Goal: Task Accomplishment & Management: Manage account settings

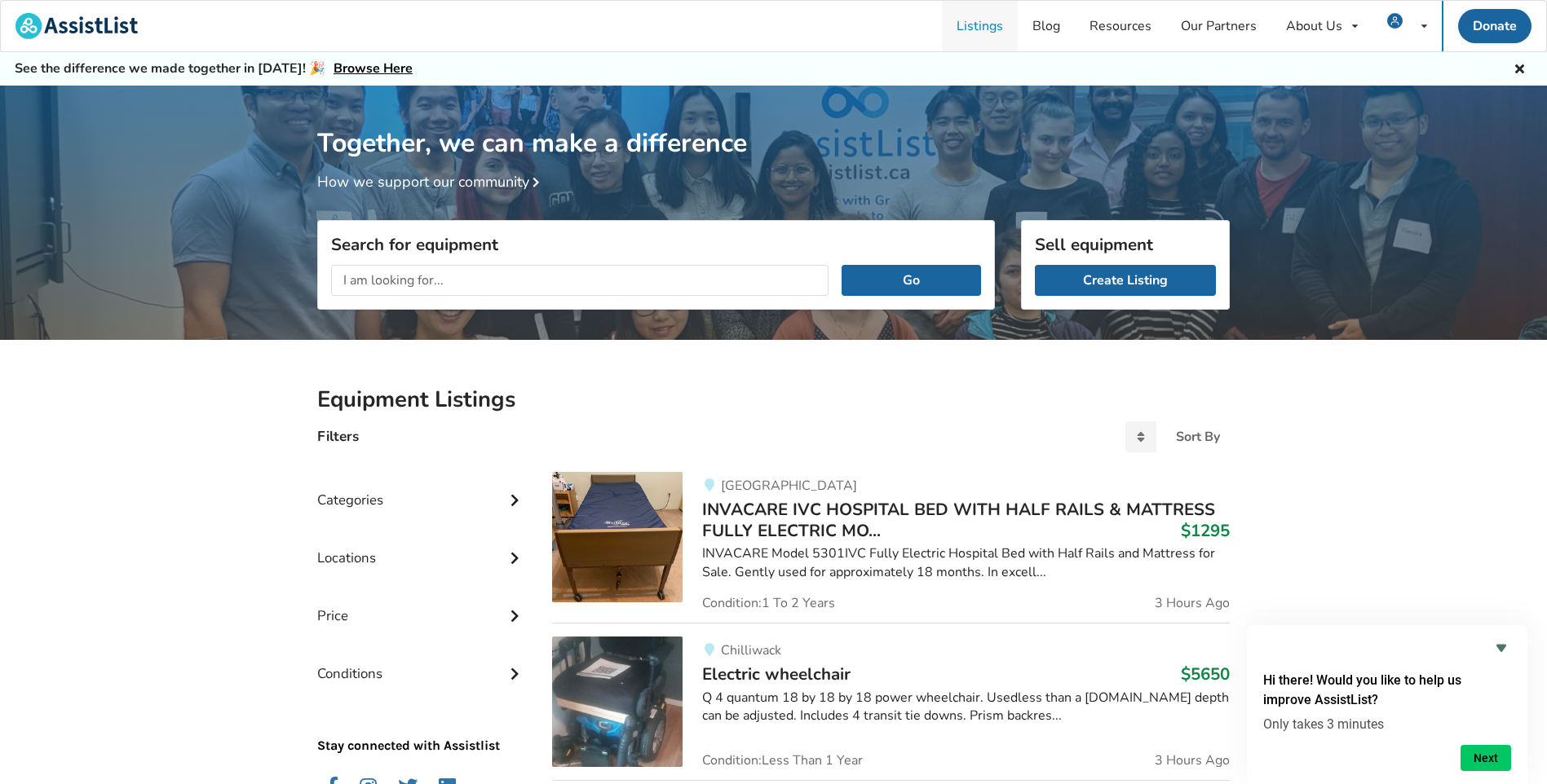
click at [970, 23] on link "Listings" at bounding box center [980, 26] width 76 height 50
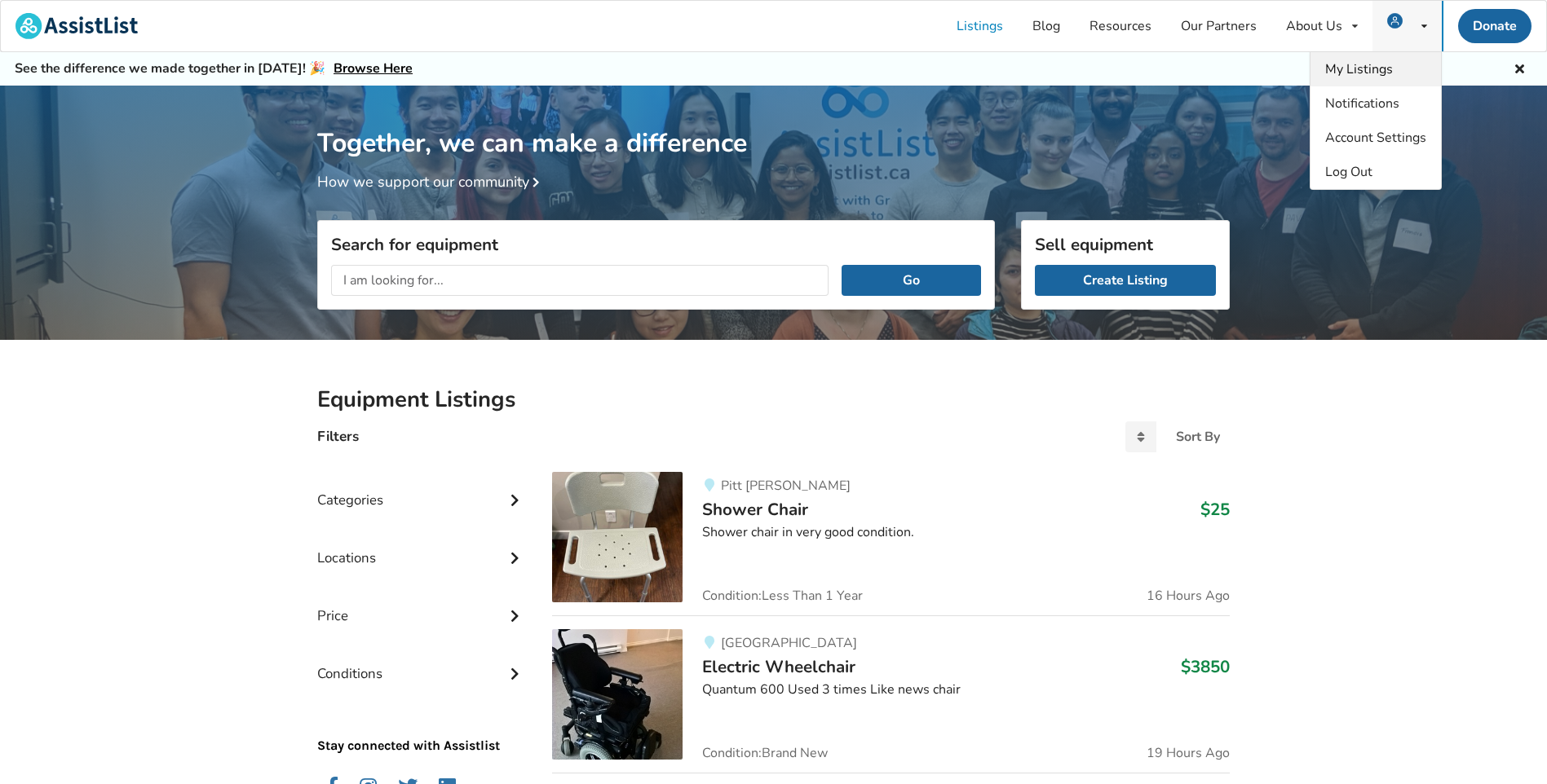
click at [1367, 65] on span "My Listings" at bounding box center [1358, 69] width 68 height 18
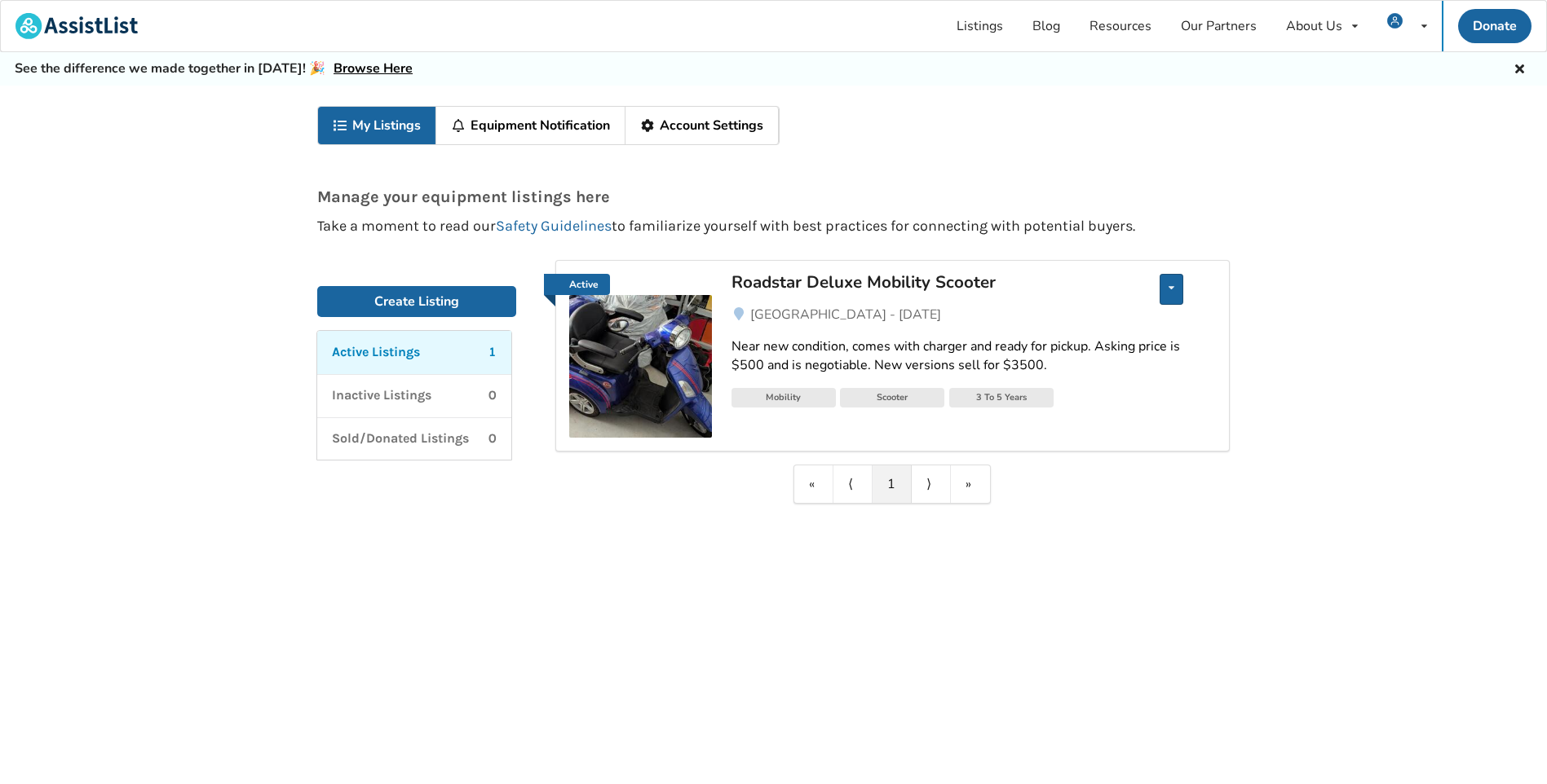
click at [1172, 294] on div "Edit listing Renew listing Mark as Sold Delete listing" at bounding box center [1170, 288] width 23 height 31
click at [1102, 311] on link "Edit listing" at bounding box center [1077, 300] width 136 height 33
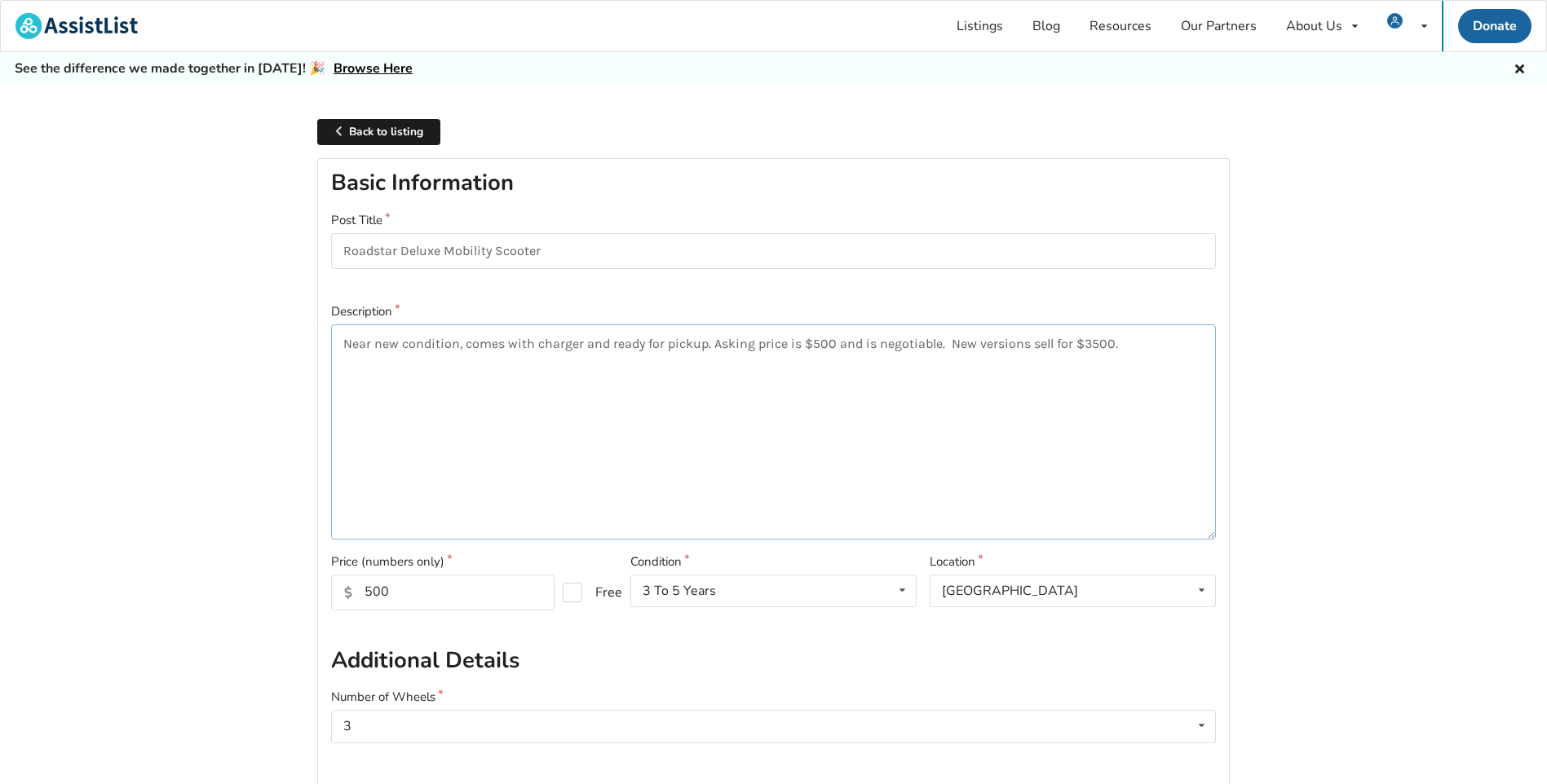
click at [940, 345] on textarea "Near new condition, comes with charger and ready for pickup. Asking price is $5…" at bounding box center [773, 432] width 885 height 215
type textarea "Near new condition, comes with charger and ready for pickup. Asking price is $7…"
click at [447, 591] on input "500" at bounding box center [443, 592] width 223 height 36
type input "5"
type input "750"
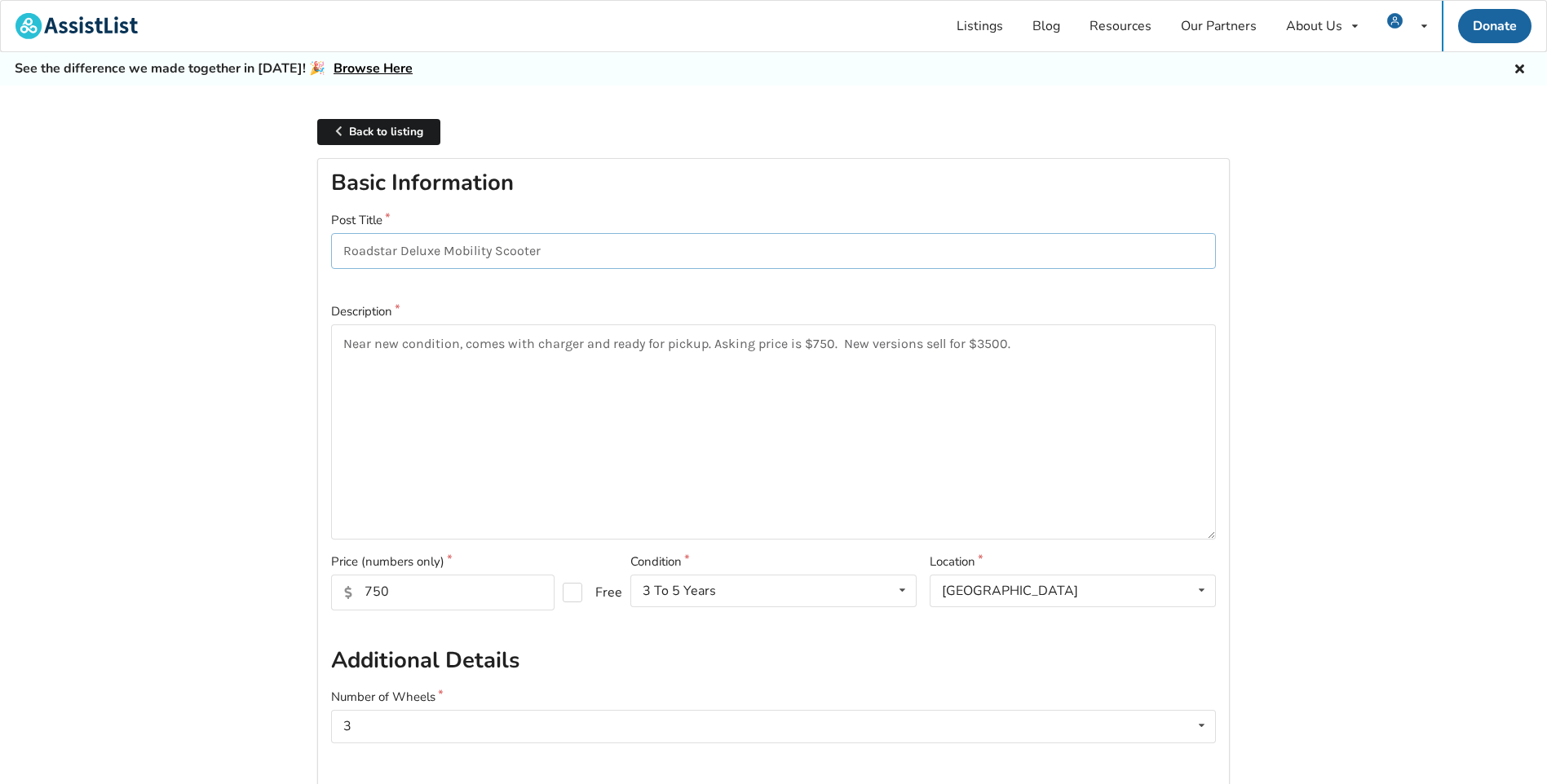
click at [563, 251] on input "Roadstar Deluxe Mobility Scooter" at bounding box center [773, 251] width 885 height 36
click at [574, 246] on input "Roadstar Deluxe Mobility Scooter plus vehicle lift" at bounding box center [773, 251] width 885 height 36
type input "Roadstar Deluxe Mobility Scooter plus (almost new) vehicle lift"
click at [577, 422] on textarea "Near new condition, comes with charger and ready for pickup. Asking price is $7…" at bounding box center [773, 432] width 885 height 215
click at [828, 342] on textarea "Near new condition, comes with charger and ready for pickup. Asking price is $7…" at bounding box center [773, 432] width 885 height 215
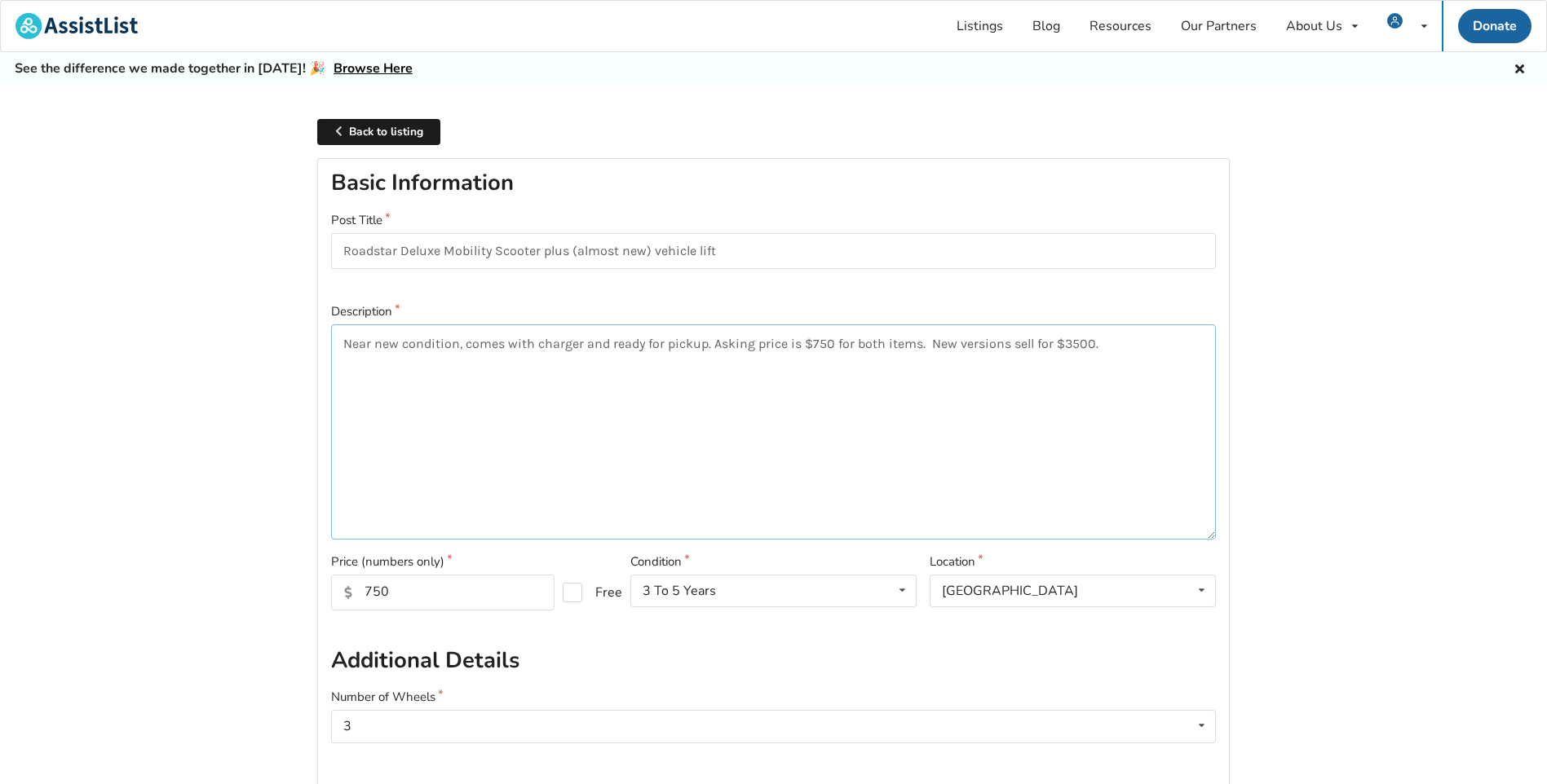
drag, startPoint x: 1010, startPoint y: 341, endPoint x: 1164, endPoint y: 359, distance: 155.0
click at [1019, 343] on textarea "Near new condition, comes with charger and ready for pickup. Asking price is $7…" at bounding box center [773, 432] width 885 height 215
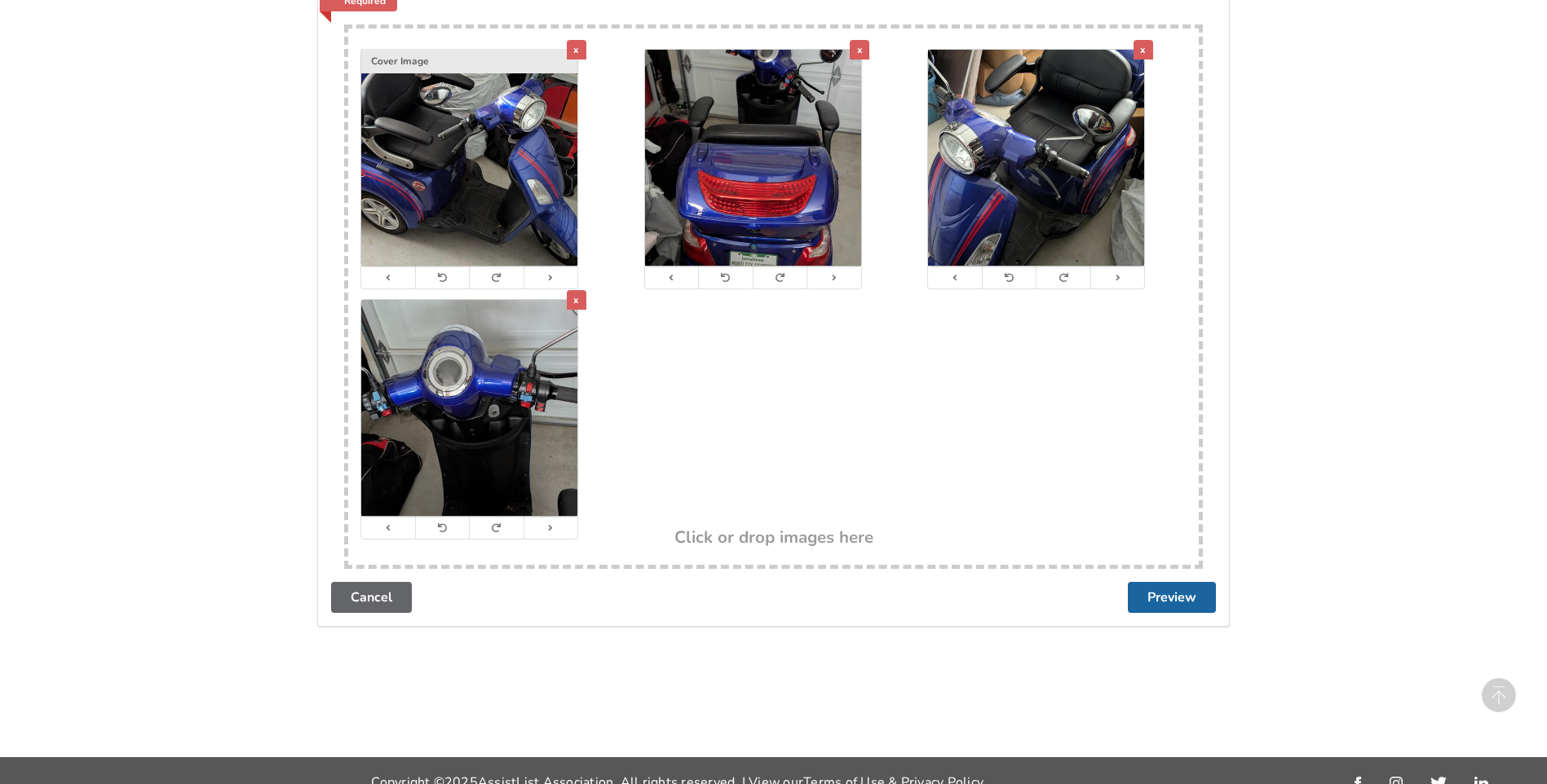
scroll to position [973, 0]
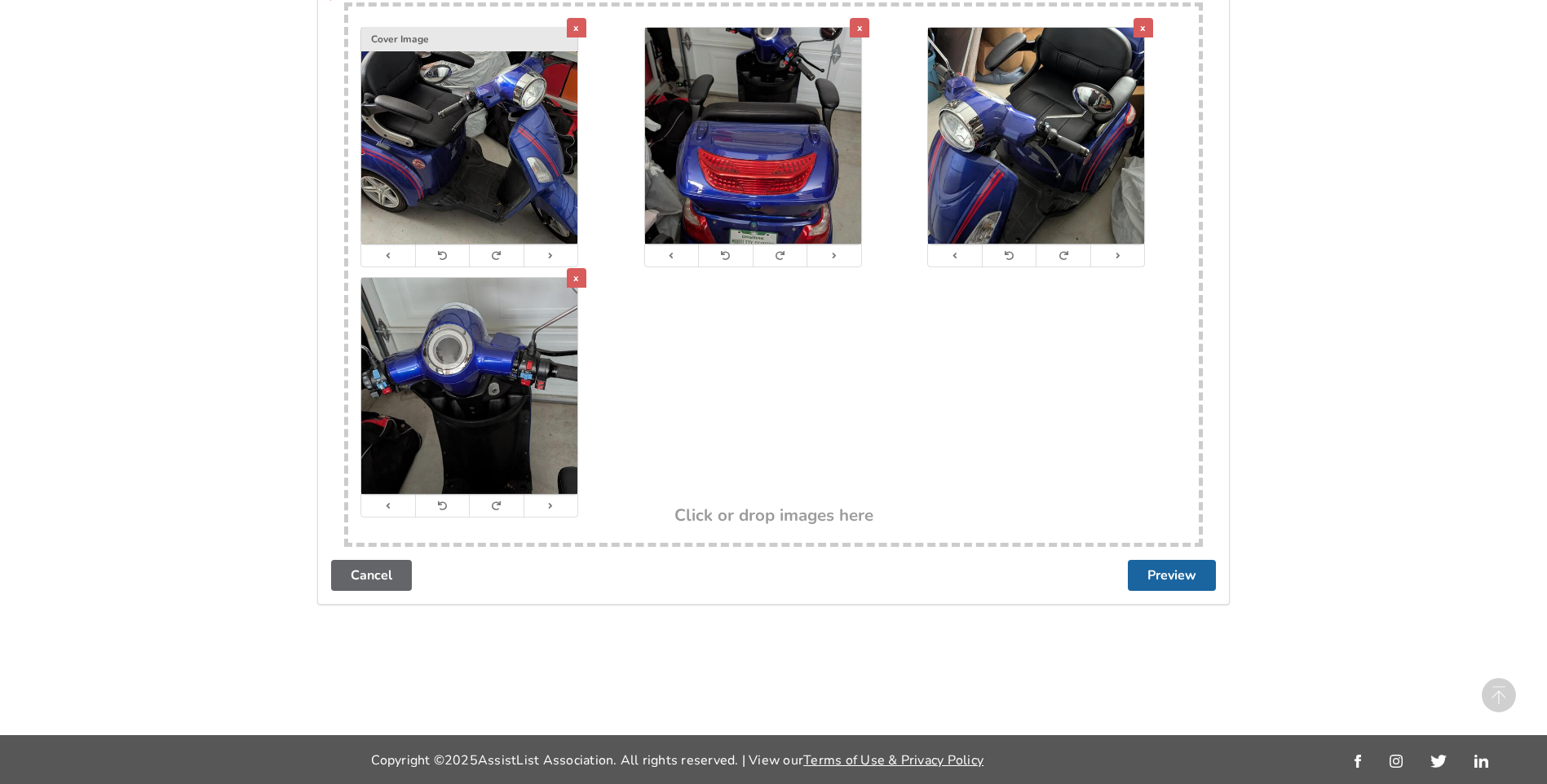
type textarea "Near new condition, comes with charger and ready for pickup. Asking price is $7…"
click at [734, 505] on h3 "Click or drop images here" at bounding box center [774, 514] width 199 height 21
type input "C:\fakepath\Ramp.jpg"
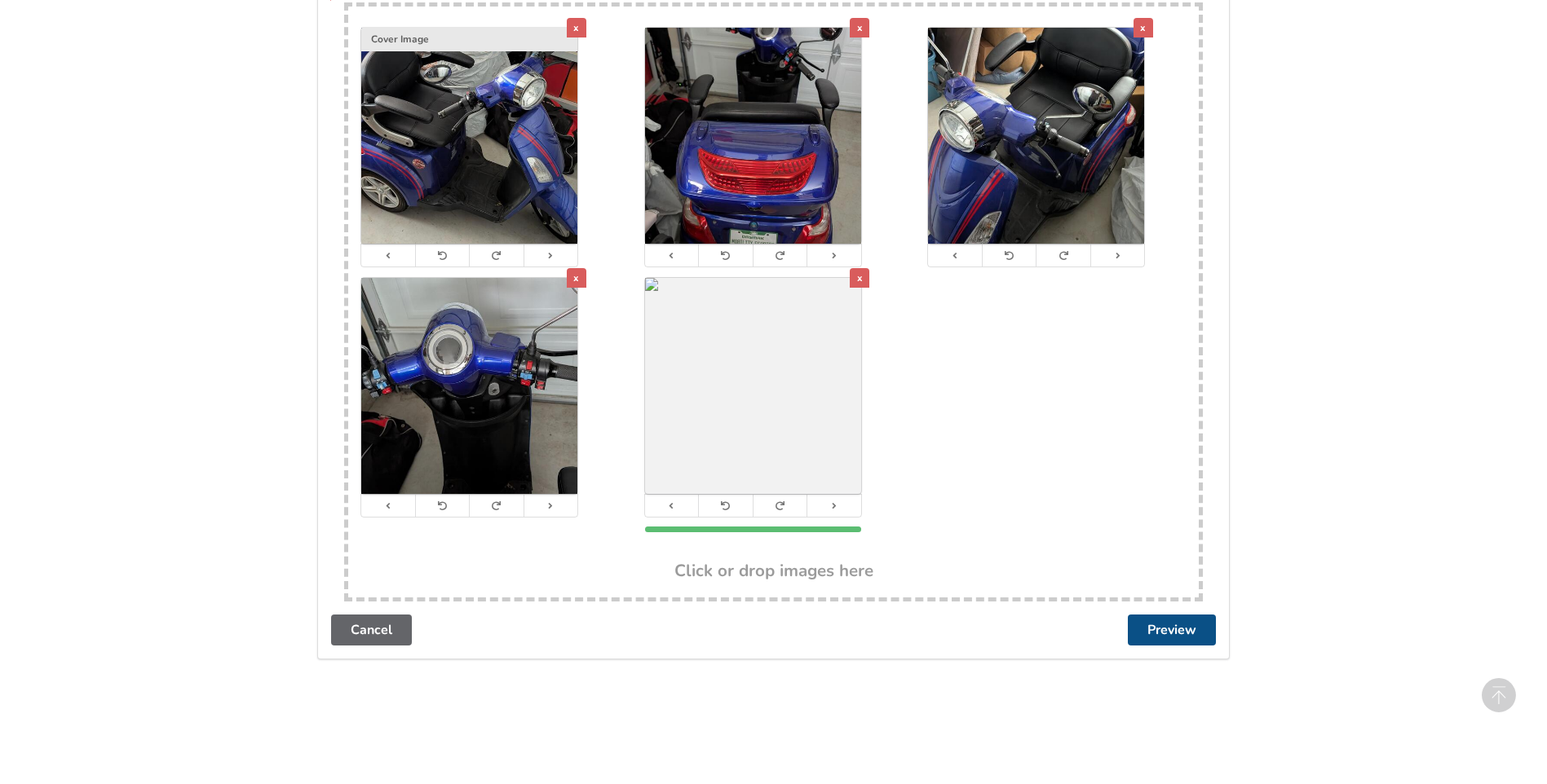
click at [1175, 629] on button "Preview" at bounding box center [1171, 630] width 88 height 31
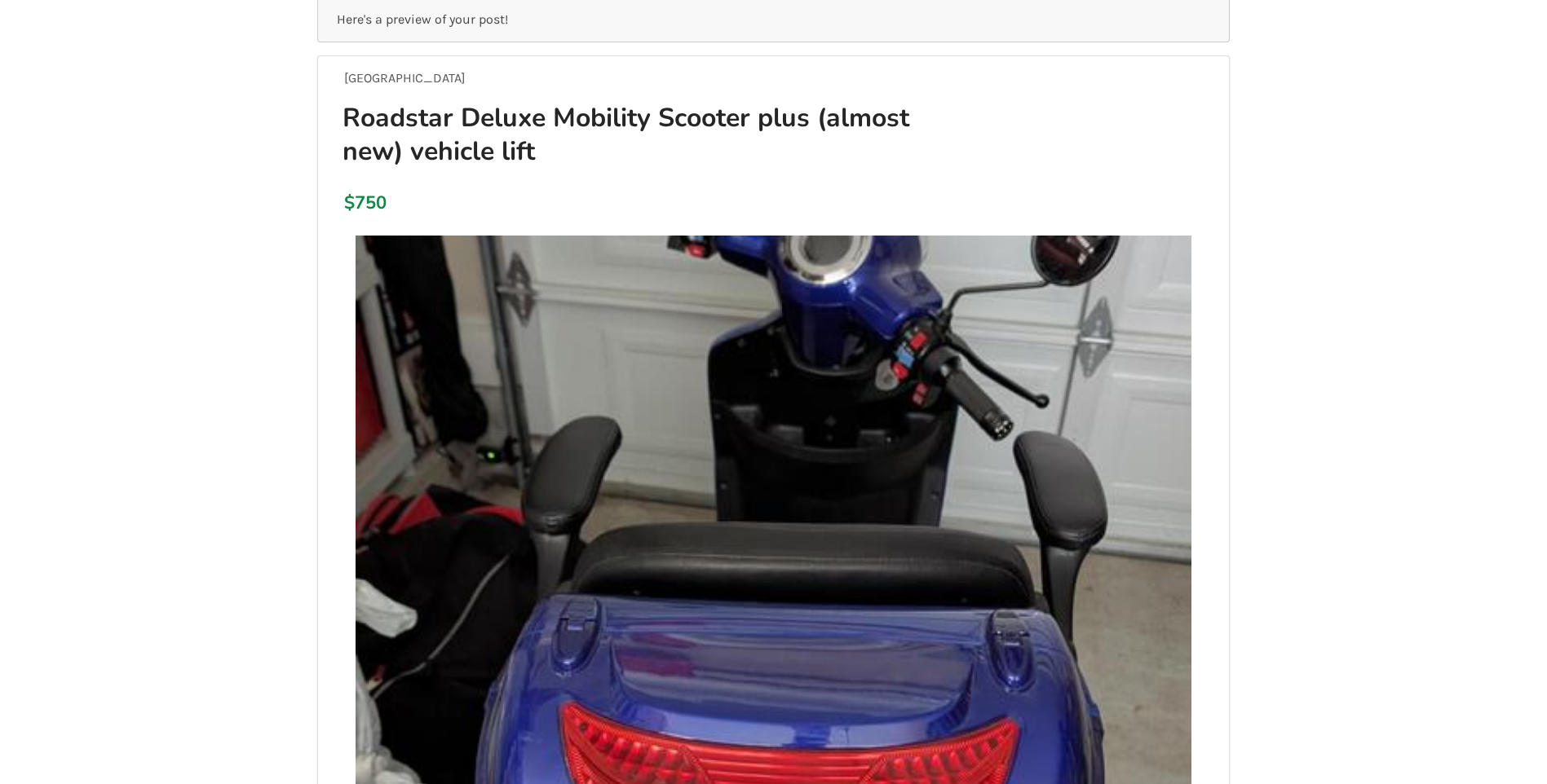
scroll to position [0, 0]
